Goal: Information Seeking & Learning: Learn about a topic

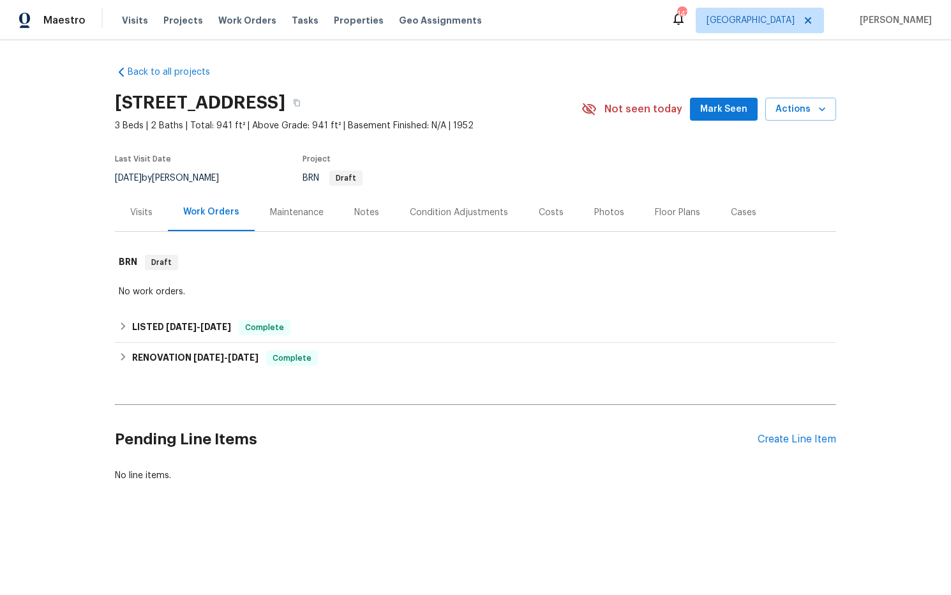
click at [140, 213] on div "Visits" at bounding box center [141, 212] width 22 height 13
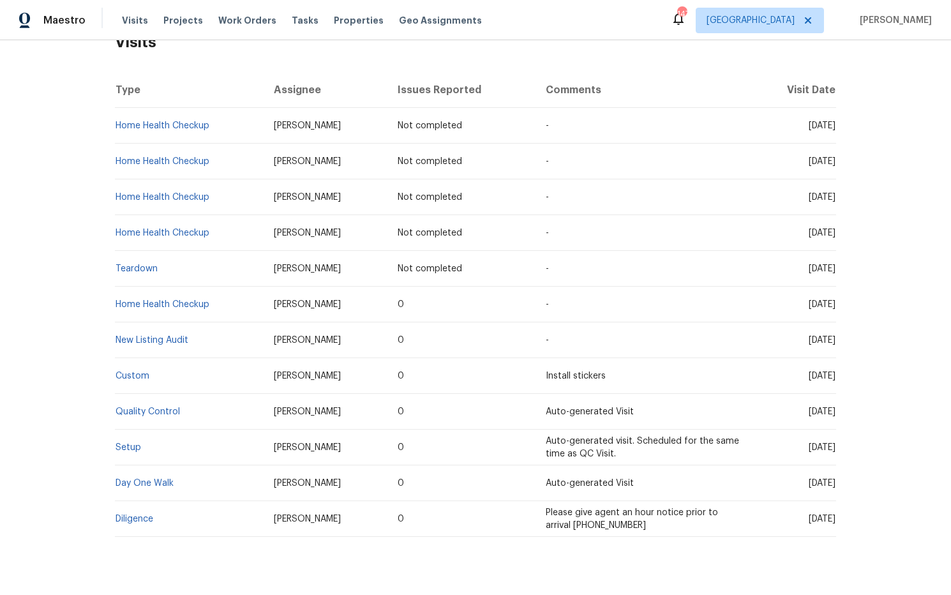
scroll to position [248, 0]
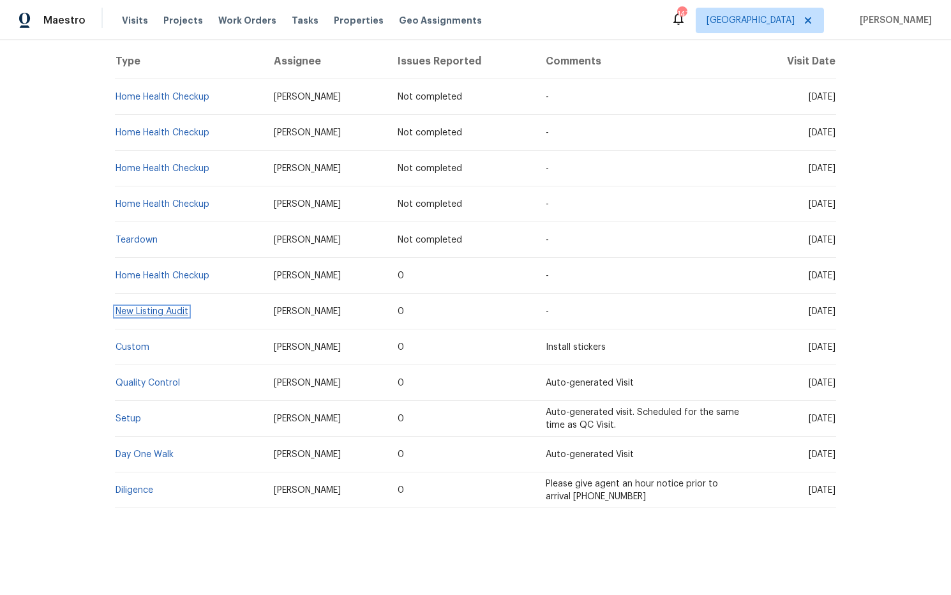
click at [163, 310] on link "New Listing Audit" at bounding box center [152, 311] width 73 height 9
click at [167, 313] on link "New Listing Audit" at bounding box center [152, 311] width 73 height 9
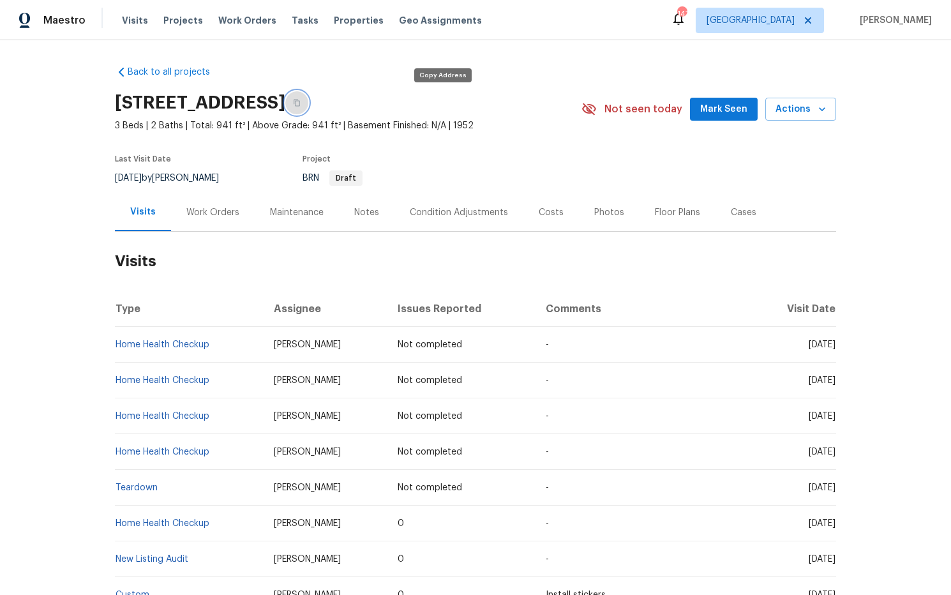
click at [301, 103] on icon "button" at bounding box center [297, 103] width 8 height 8
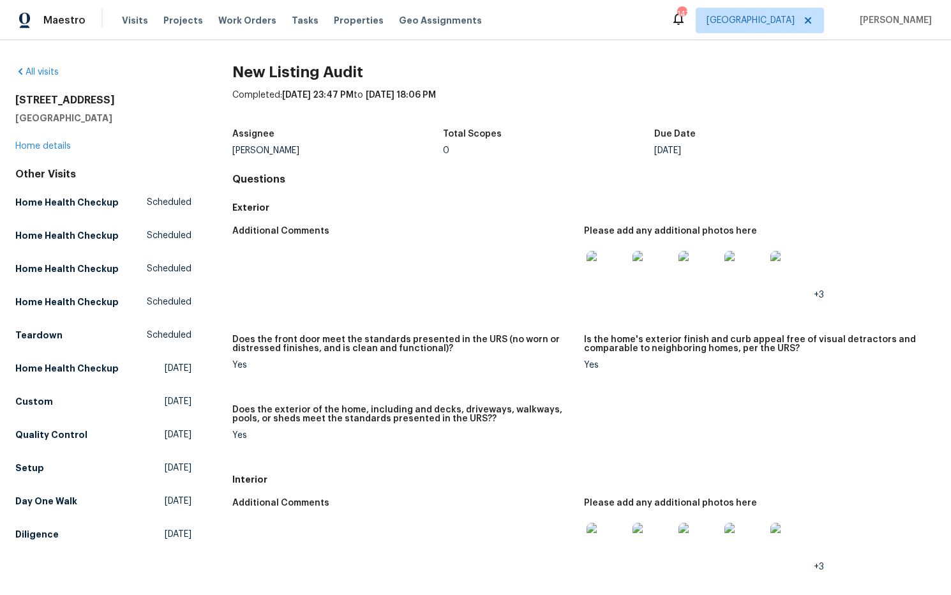
drag, startPoint x: 92, startPoint y: 101, endPoint x: 24, endPoint y: 99, distance: 67.7
click at [6, 100] on div "All visits [STREET_ADDRESS] Home details Other Visits Home Health Checkup Sched…" at bounding box center [475, 317] width 951 height 555
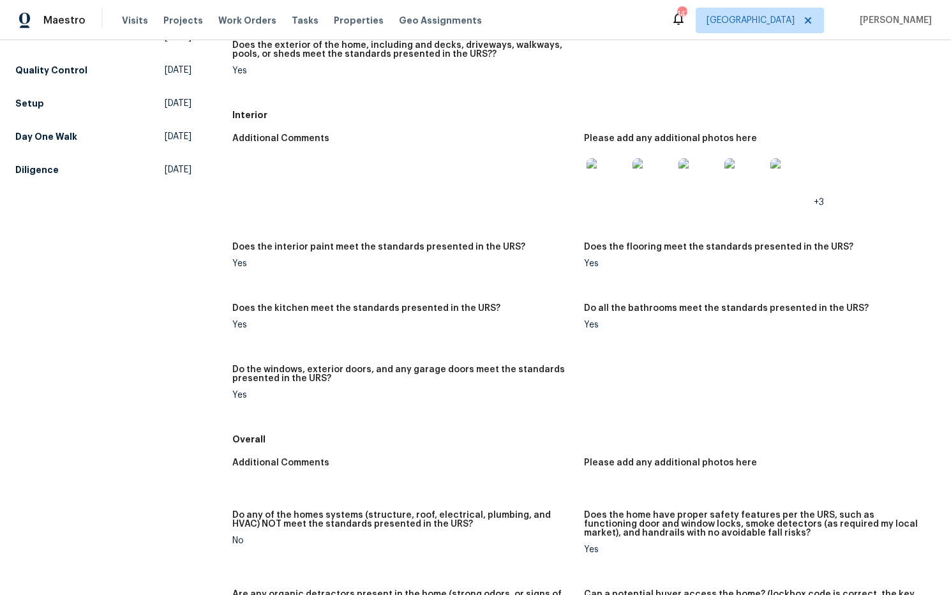
scroll to position [345, 0]
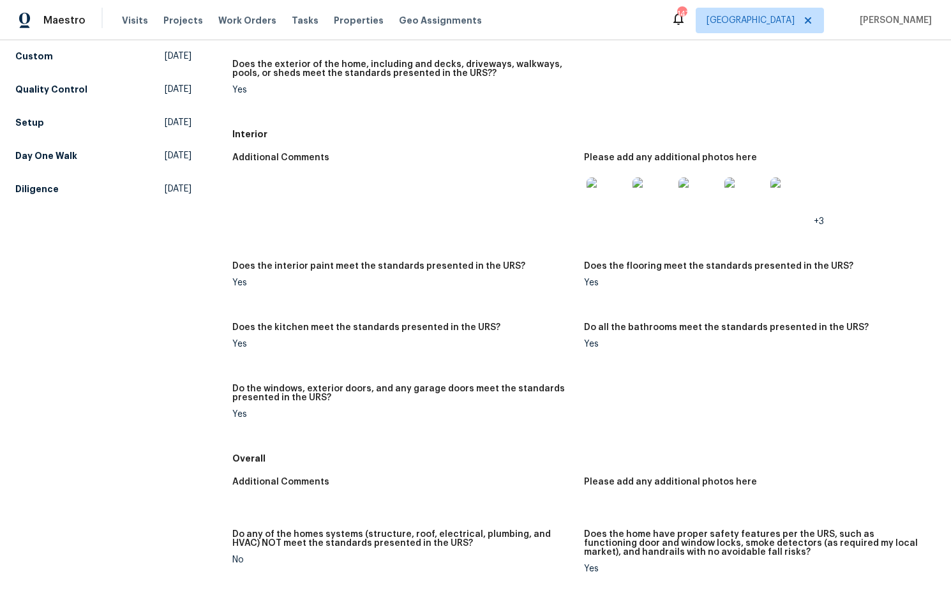
click at [612, 201] on img at bounding box center [607, 197] width 41 height 41
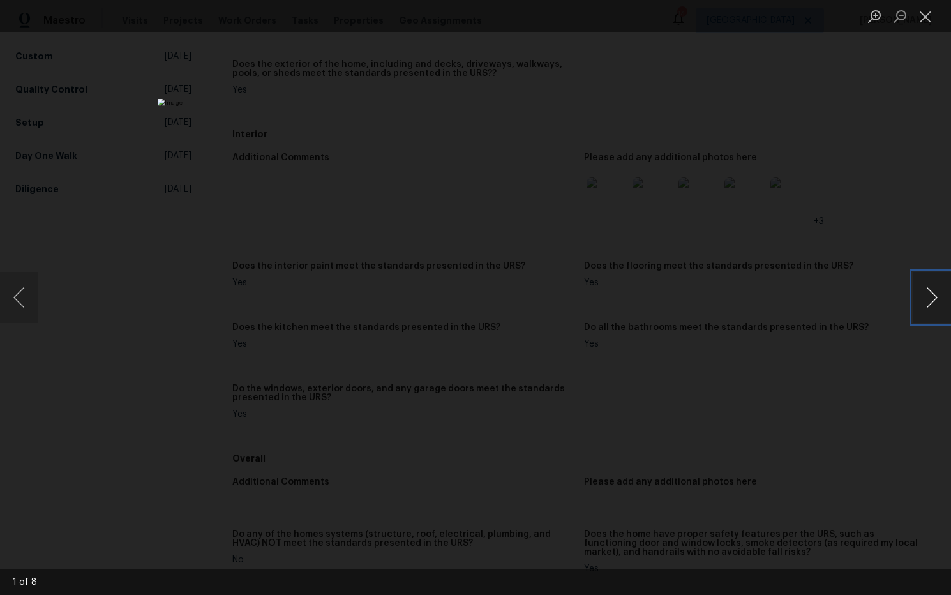
click at [939, 296] on button "Next image" at bounding box center [932, 297] width 38 height 51
click at [938, 296] on button "Next image" at bounding box center [932, 297] width 38 height 51
click at [935, 297] on button "Next image" at bounding box center [932, 297] width 38 height 51
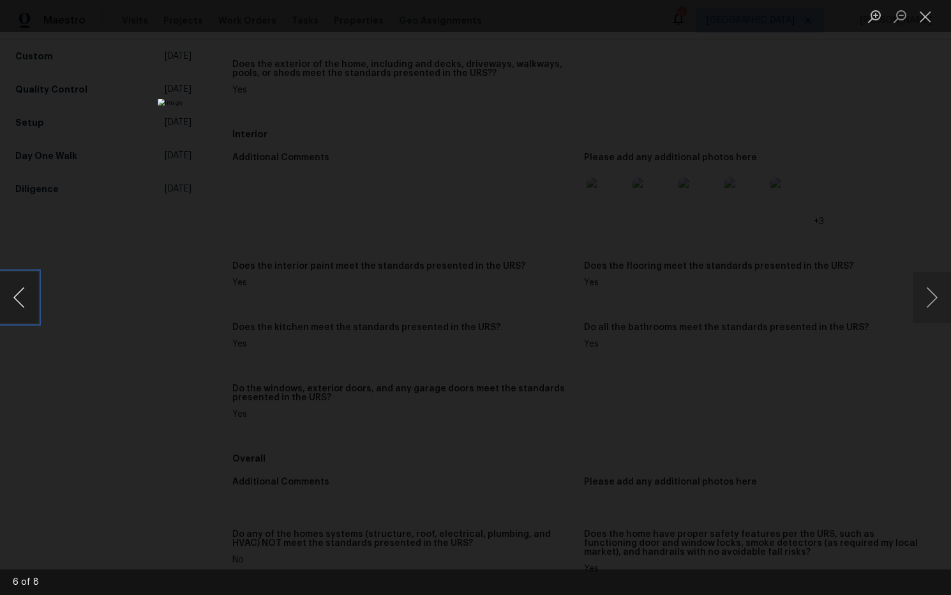
click at [21, 299] on button "Previous image" at bounding box center [19, 297] width 38 height 51
click at [927, 300] on button "Next image" at bounding box center [932, 297] width 38 height 51
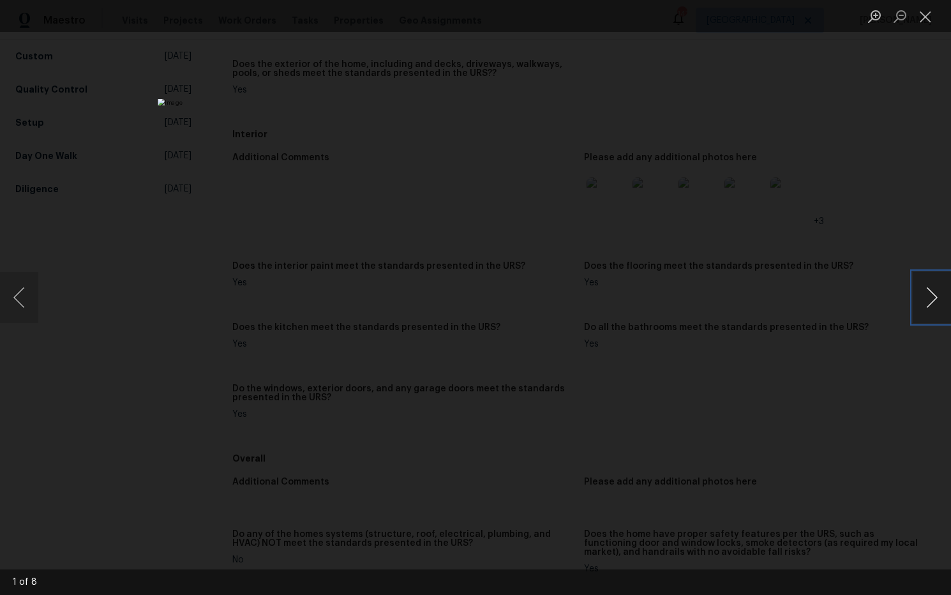
click at [927, 299] on button "Next image" at bounding box center [932, 297] width 38 height 51
click at [927, 300] on button "Next image" at bounding box center [932, 297] width 38 height 51
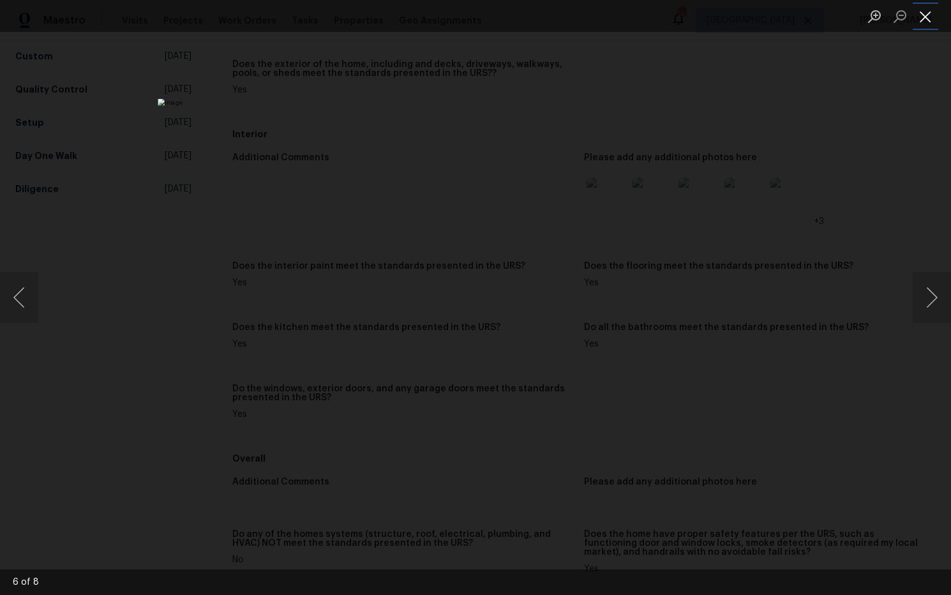
click at [924, 21] on button "Close lightbox" at bounding box center [926, 16] width 26 height 22
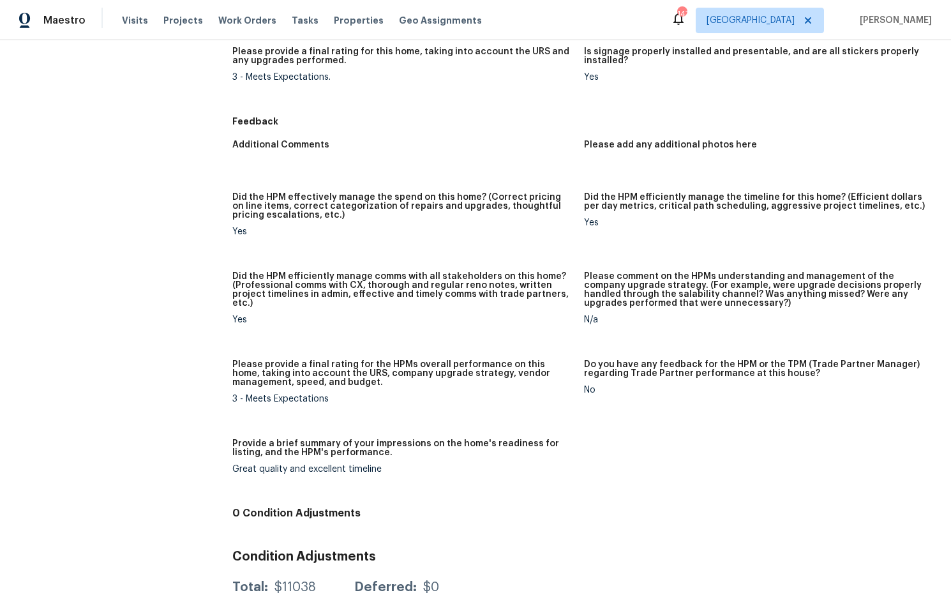
scroll to position [1016, 0]
